Goal: Task Accomplishment & Management: Manage account settings

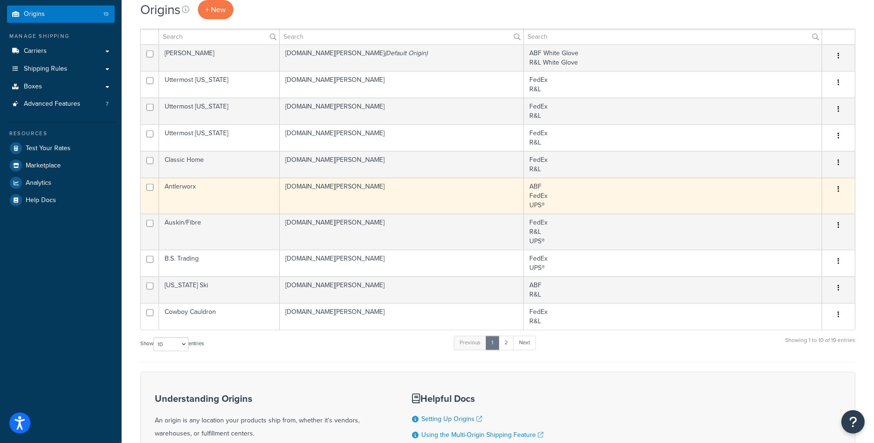
scroll to position [143, 0]
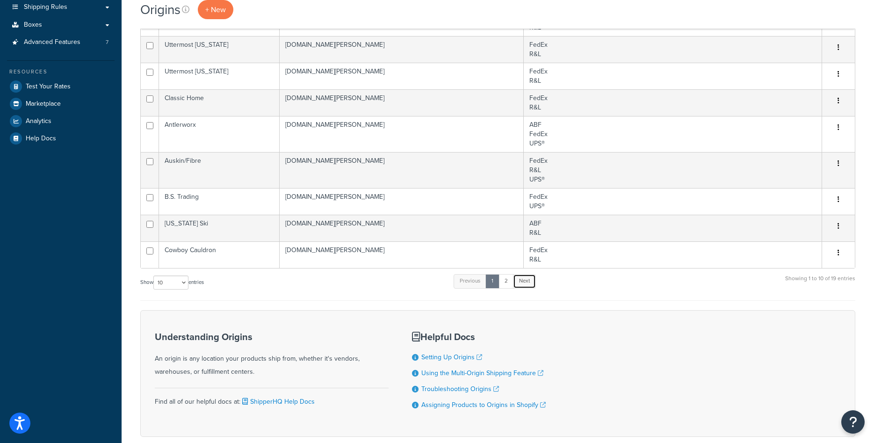
click at [521, 278] on link "Next" at bounding box center [524, 281] width 23 height 14
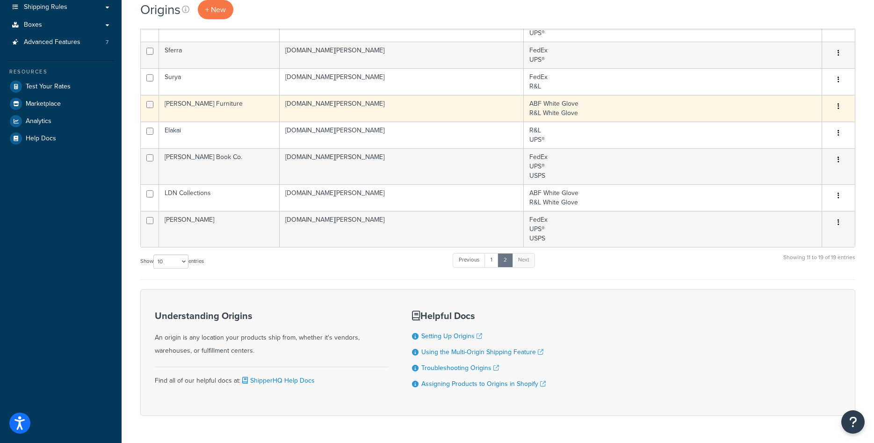
click at [215, 105] on td "Rowe Furniture" at bounding box center [219, 108] width 121 height 27
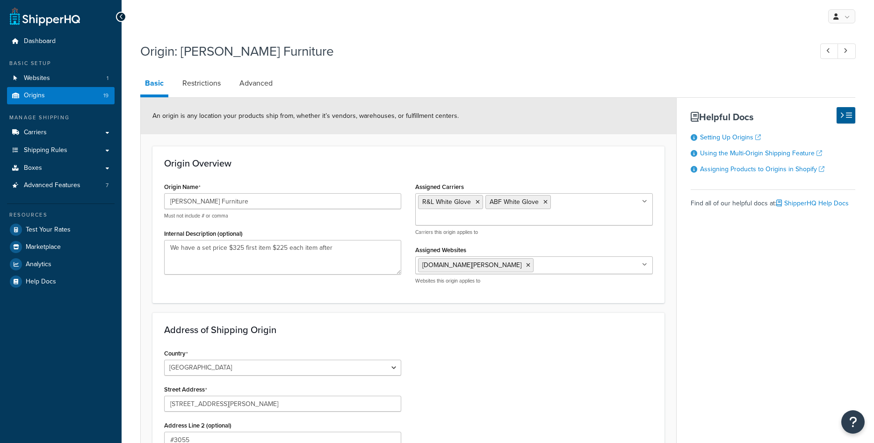
select select "46"
click at [211, 202] on input "Rowe Furniture" at bounding box center [282, 201] width 237 height 16
click at [48, 135] on link "Carriers" at bounding box center [61, 132] width 108 height 17
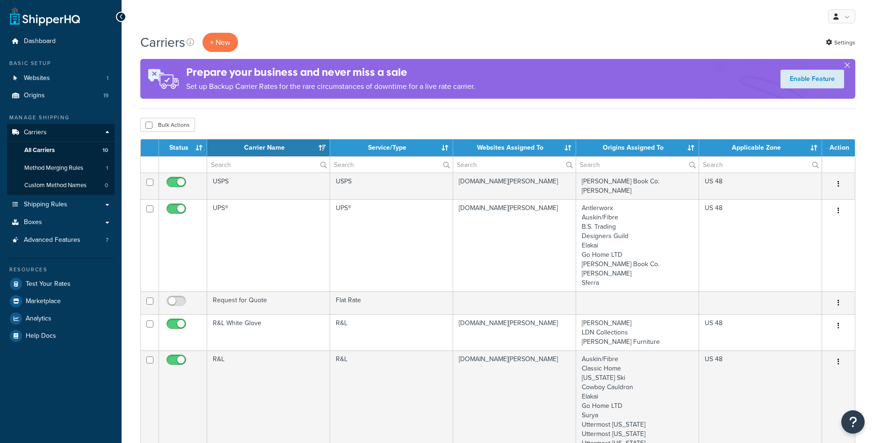
select select "15"
click at [330, 15] on div "My Profile Billing Global Settings Contact Us Logout" at bounding box center [498, 16] width 753 height 33
click at [48, 209] on span "Shipping Rules" at bounding box center [46, 205] width 44 height 8
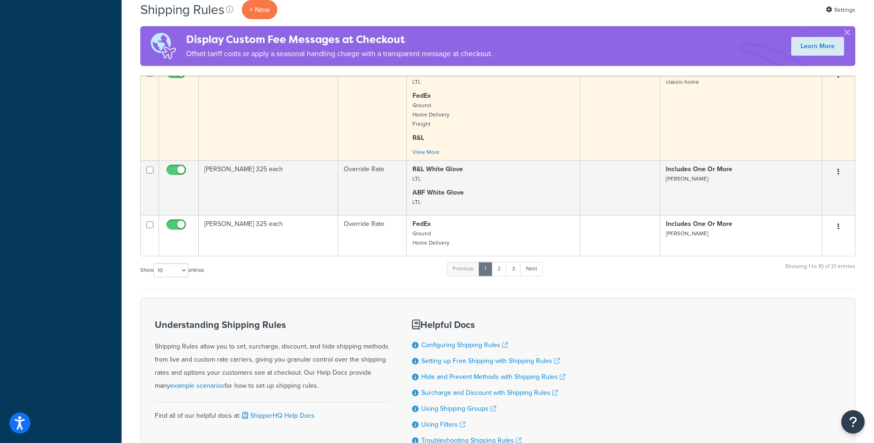
scroll to position [477, 0]
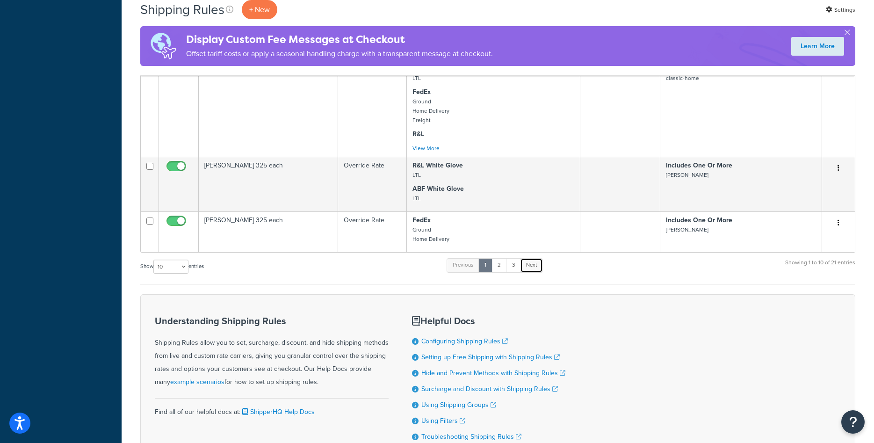
click at [529, 267] on link "Next" at bounding box center [531, 265] width 23 height 14
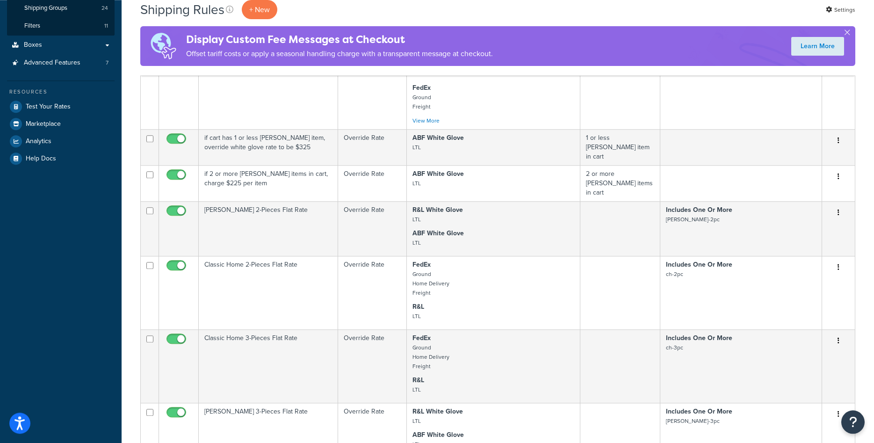
scroll to position [191, 0]
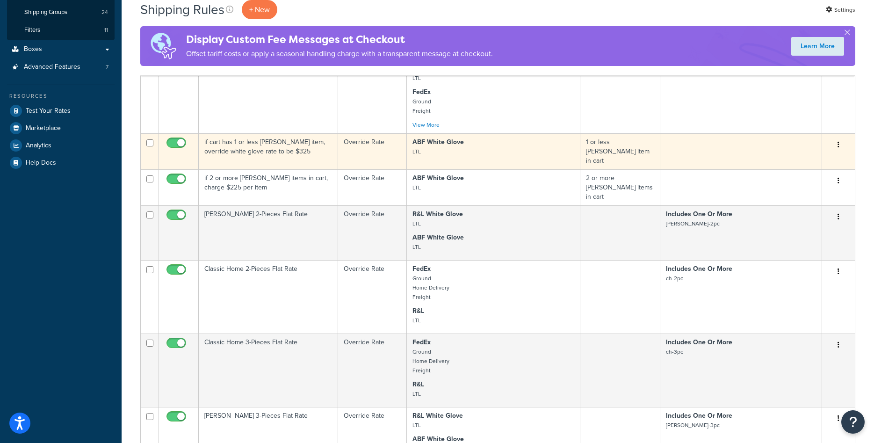
click at [175, 149] on input "checkbox" at bounding box center [178, 145] width 26 height 12
checkbox input "false"
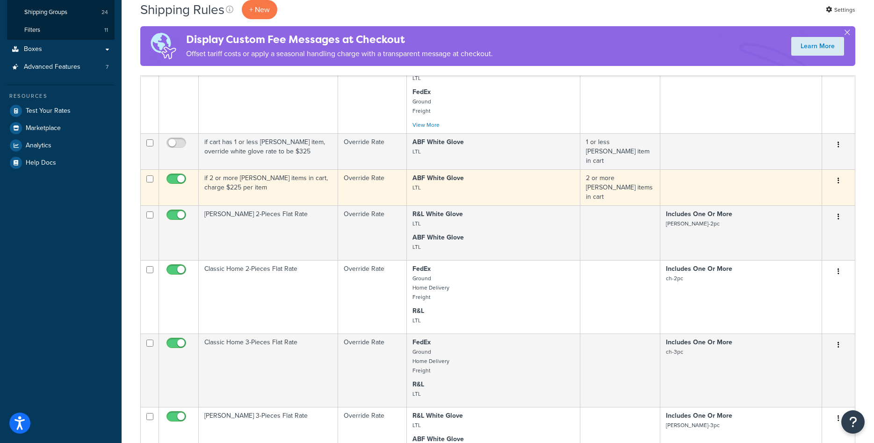
click at [178, 175] on input "checkbox" at bounding box center [178, 181] width 26 height 12
checkbox input "false"
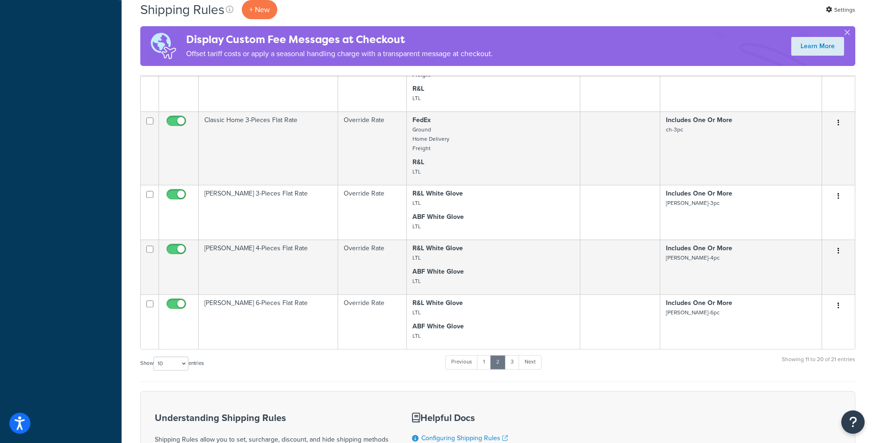
scroll to position [477, 0]
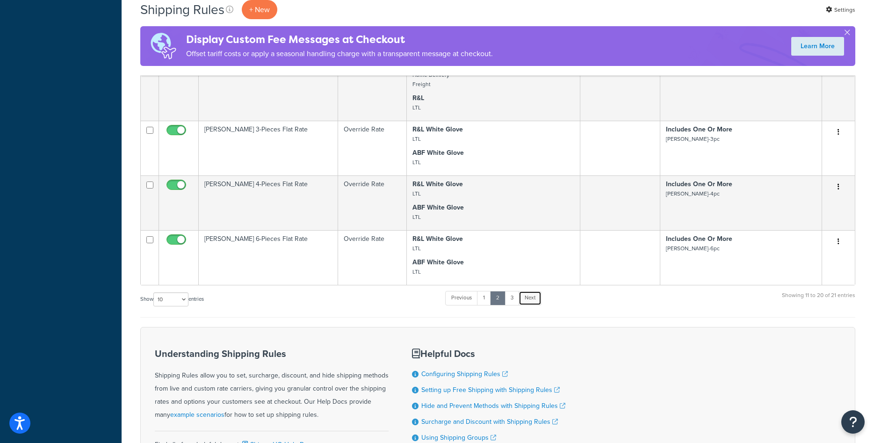
click at [535, 291] on link "Next" at bounding box center [530, 298] width 23 height 14
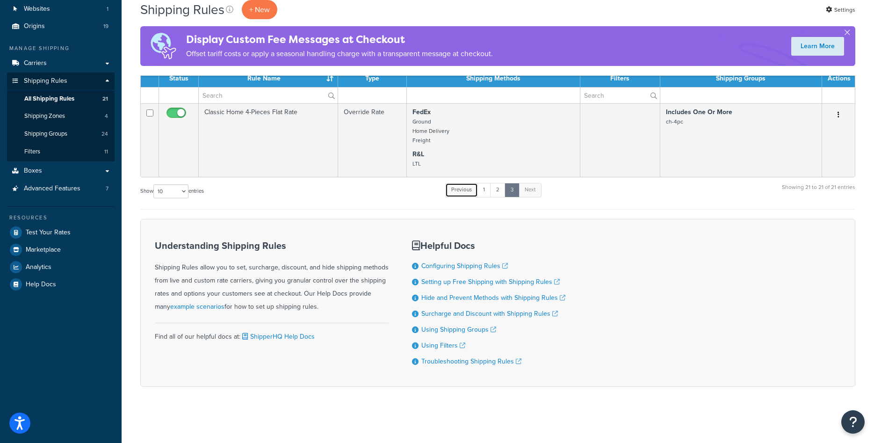
click at [465, 192] on link "Previous" at bounding box center [461, 190] width 33 height 14
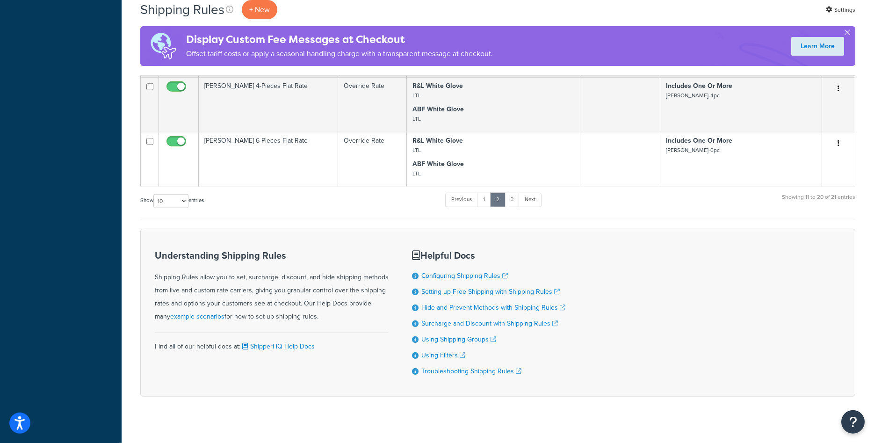
scroll to position [576, 0]
click at [471, 192] on link "Previous" at bounding box center [461, 199] width 33 height 14
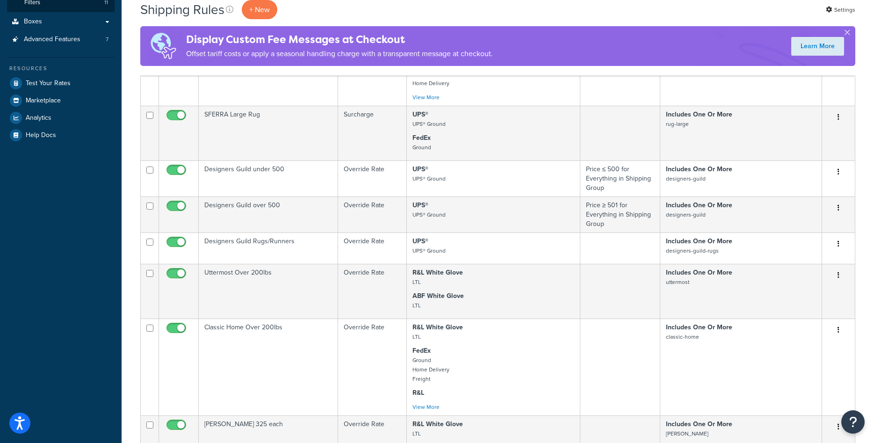
scroll to position [409, 0]
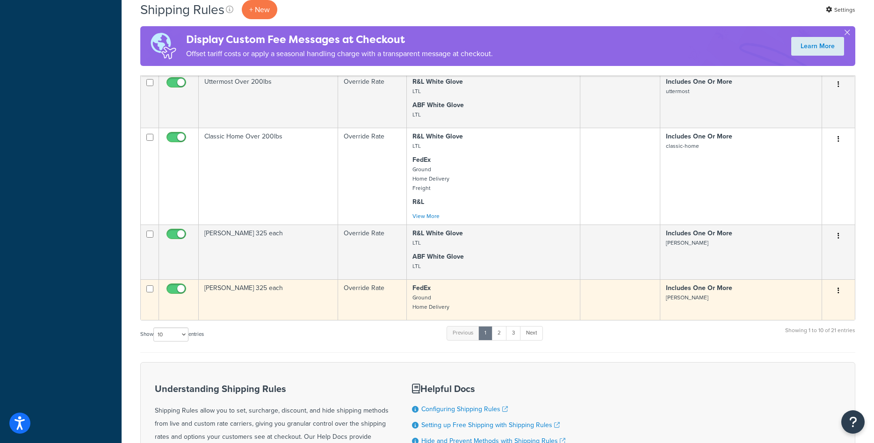
click at [315, 300] on td "[PERSON_NAME] 325 each" at bounding box center [268, 299] width 139 height 41
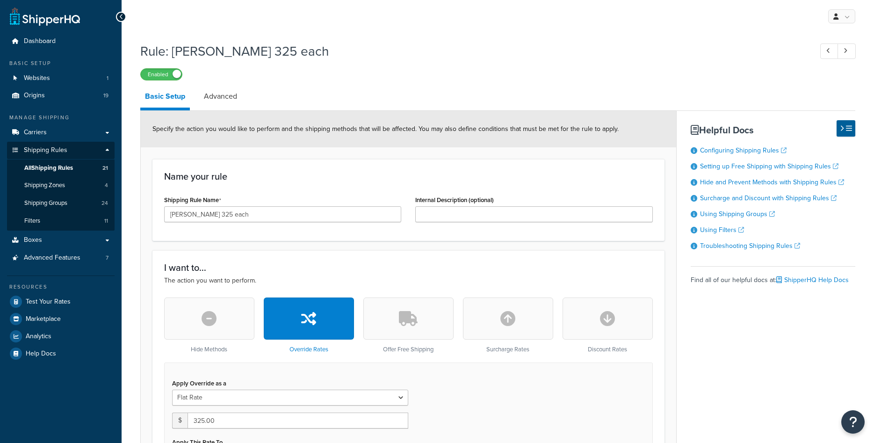
select select "ITEM"
click at [45, 93] on link "Origins 19" at bounding box center [61, 95] width 108 height 17
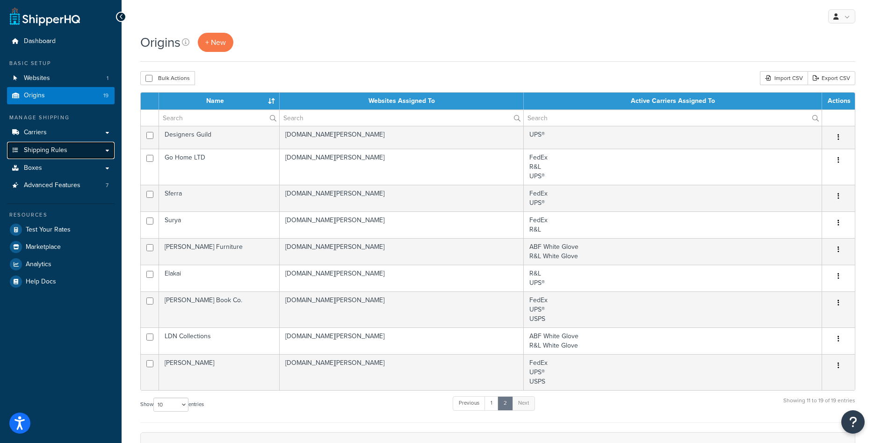
click at [66, 154] on span "Shipping Rules" at bounding box center [46, 150] width 44 height 8
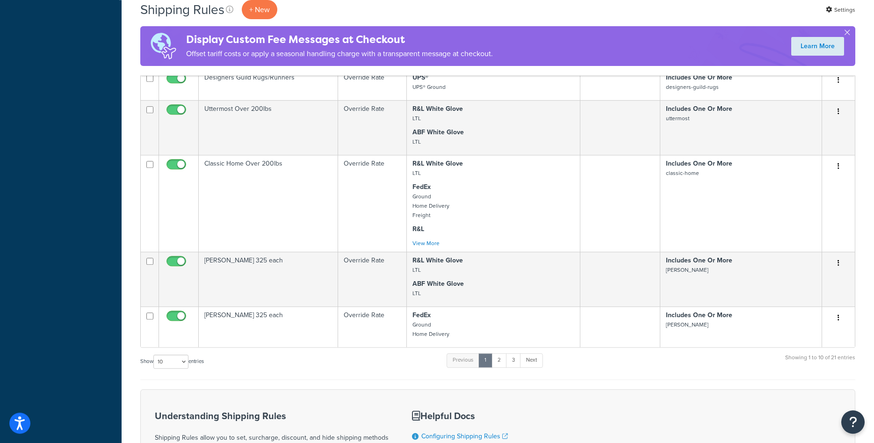
scroll to position [382, 0]
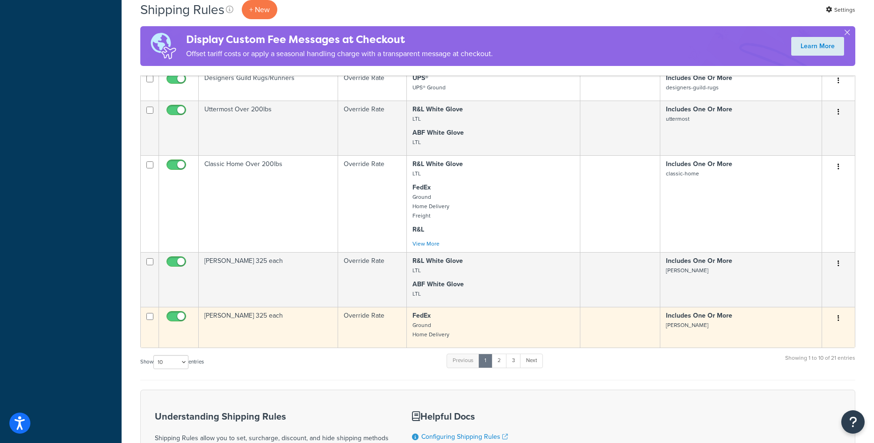
click at [295, 323] on td "[PERSON_NAME] 325 each" at bounding box center [268, 327] width 139 height 41
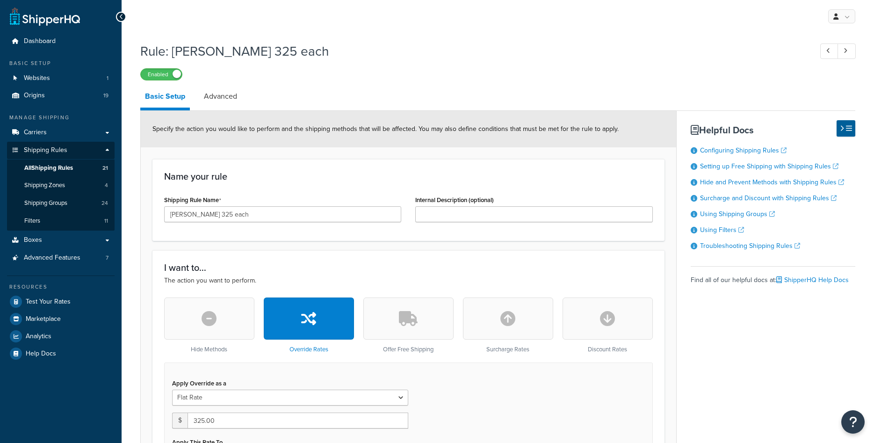
select select "ITEM"
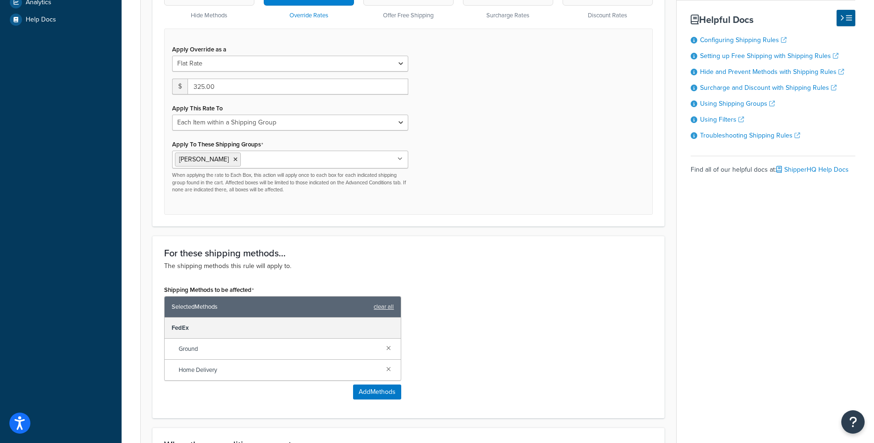
scroll to position [429, 0]
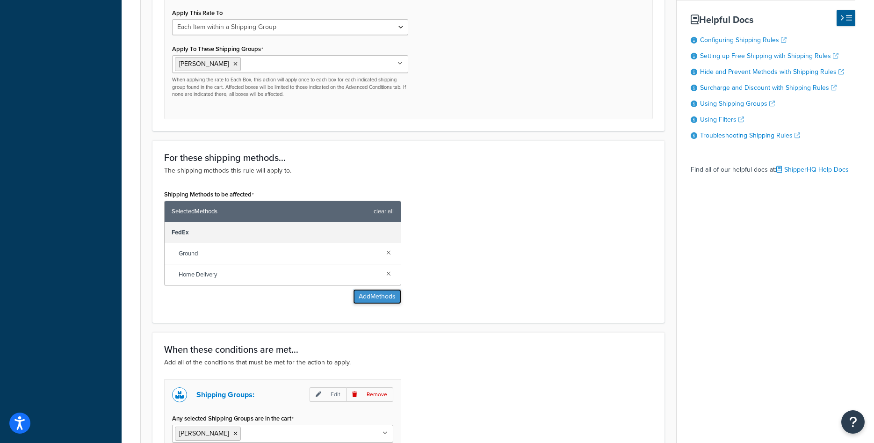
click at [364, 298] on button "Add Methods" at bounding box center [377, 296] width 48 height 15
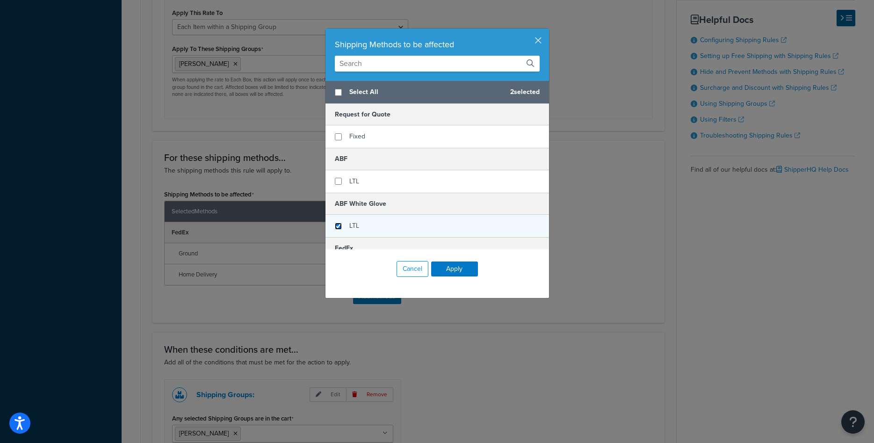
click at [338, 223] on input "checkbox" at bounding box center [338, 226] width 7 height 7
checkbox input "true"
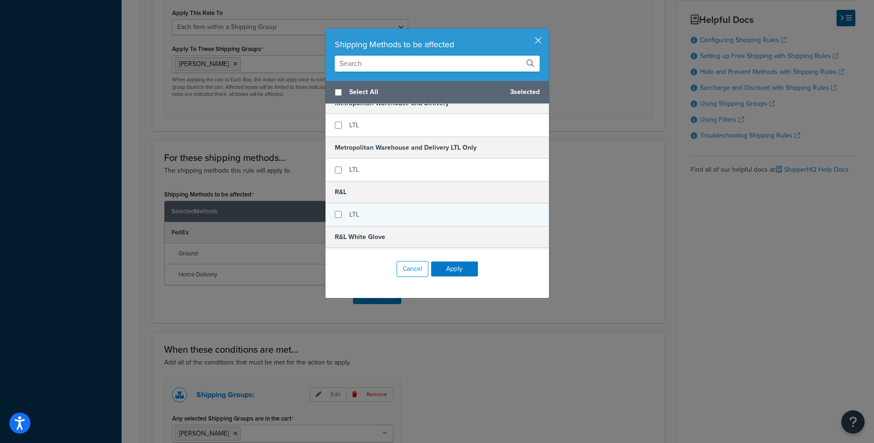
scroll to position [295, 0]
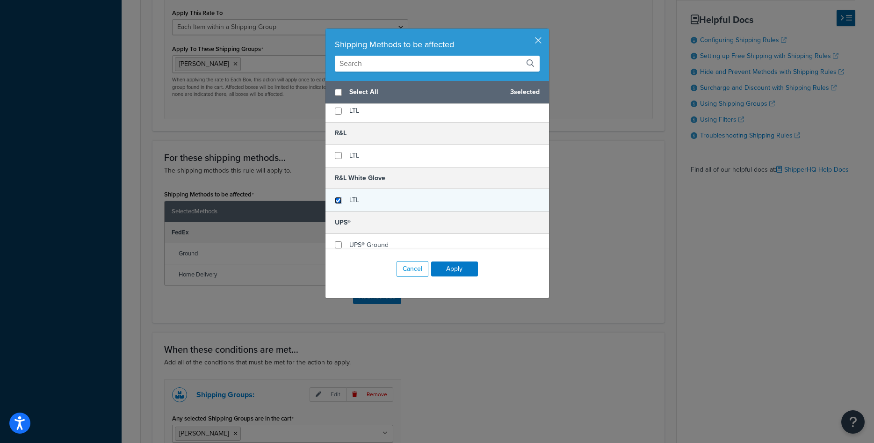
click at [338, 201] on input "checkbox" at bounding box center [338, 200] width 7 height 7
checkbox input "true"
click at [450, 267] on button "Apply" at bounding box center [454, 269] width 47 height 15
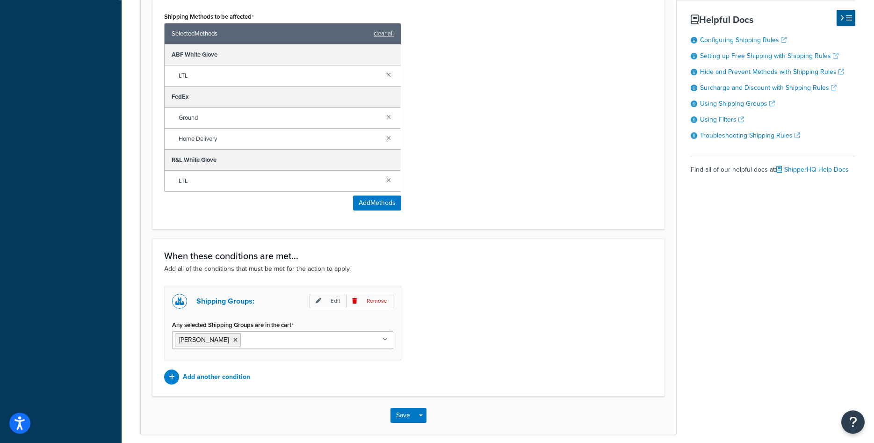
scroll to position [646, 0]
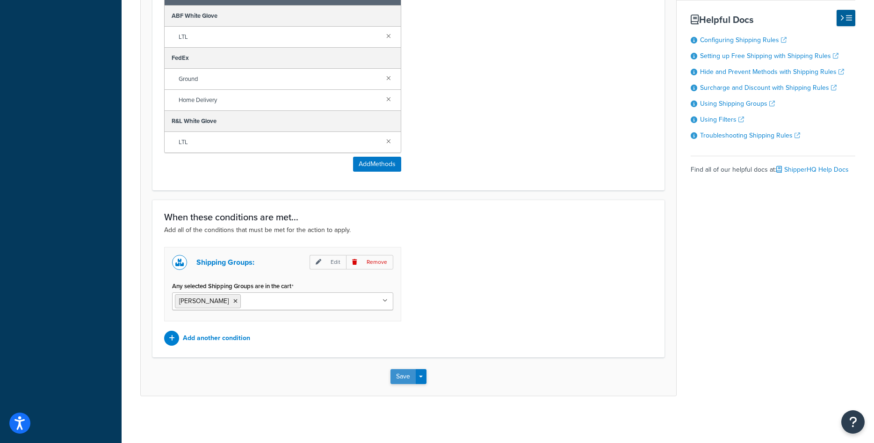
click at [407, 376] on button "Save" at bounding box center [403, 376] width 25 height 15
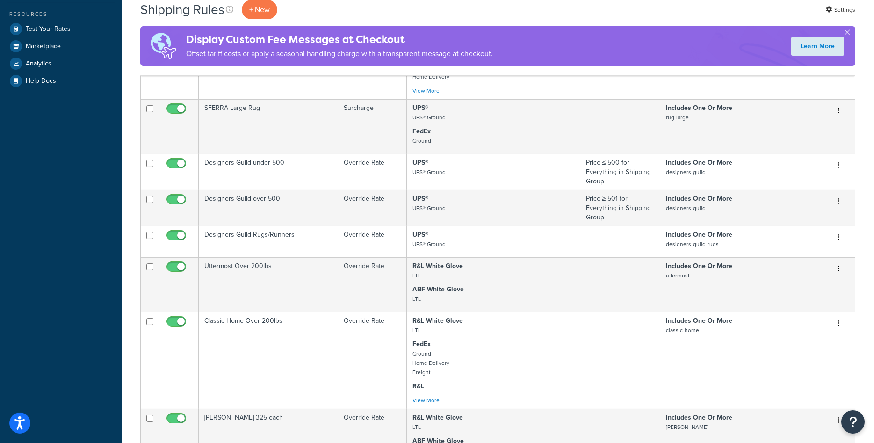
scroll to position [286, 0]
